Goal: Find specific fact

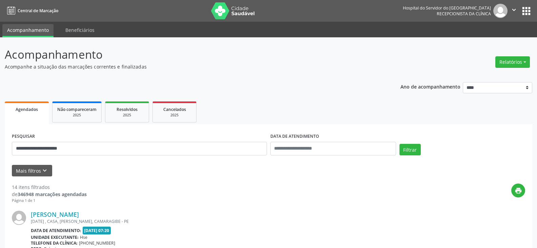
scroll to position [34, 0]
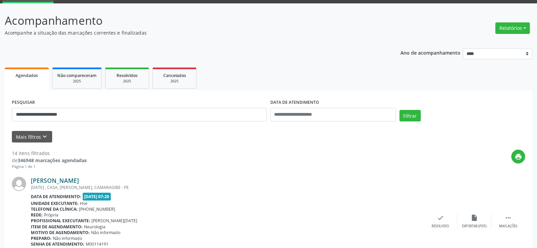
click at [79, 177] on link "[PERSON_NAME]" at bounding box center [55, 180] width 48 height 7
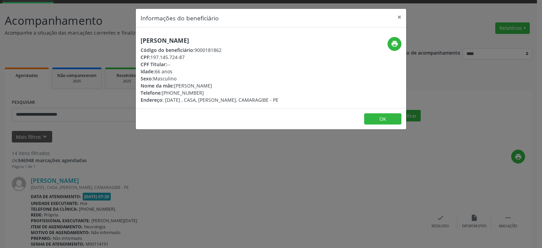
drag, startPoint x: 233, startPoint y: 39, endPoint x: 0, endPoint y: 41, distance: 232.8
click at [0, 41] on div "Informações do beneficiário × [PERSON_NAME] Código do beneficiário: 9000181862 …" at bounding box center [271, 124] width 542 height 248
copy h5 "[PERSON_NAME]"
click at [190, 52] on span "Código do beneficiário:" at bounding box center [168, 50] width 54 height 6
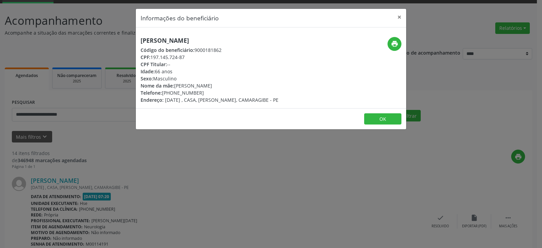
drag, startPoint x: 186, startPoint y: 58, endPoint x: 152, endPoint y: 57, distance: 33.9
click at [152, 57] on div "CPF: 197.145.724-87" at bounding box center [210, 57] width 138 height 7
copy div "197.145.724-87"
click at [368, 247] on div "Informações do beneficiário × [PERSON_NAME] Código do beneficiário: 9000181862 …" at bounding box center [271, 124] width 542 height 248
